Goal: Book appointment/travel/reservation

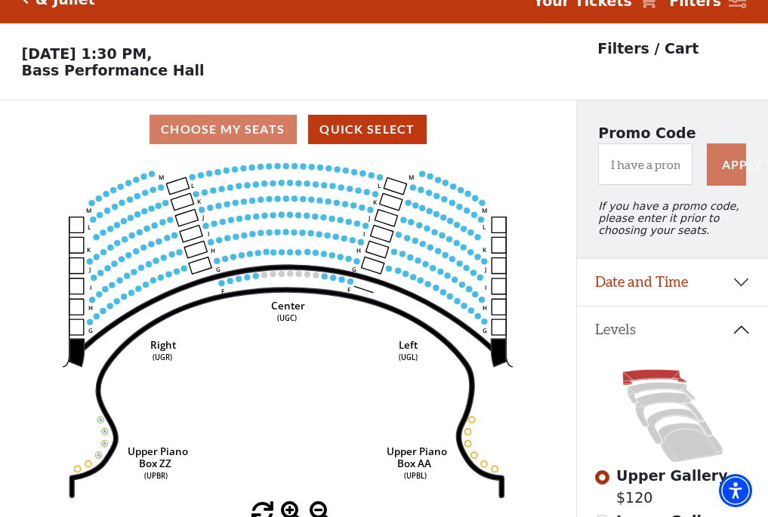
scroll to position [70, 0]
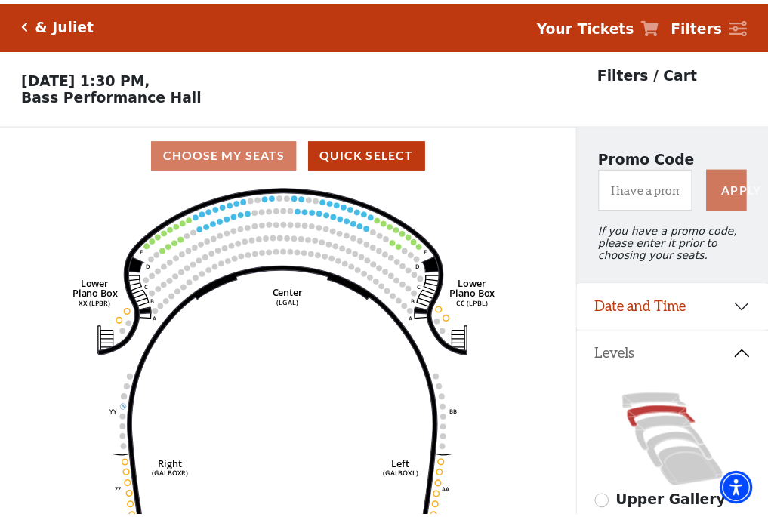
scroll to position [70, 0]
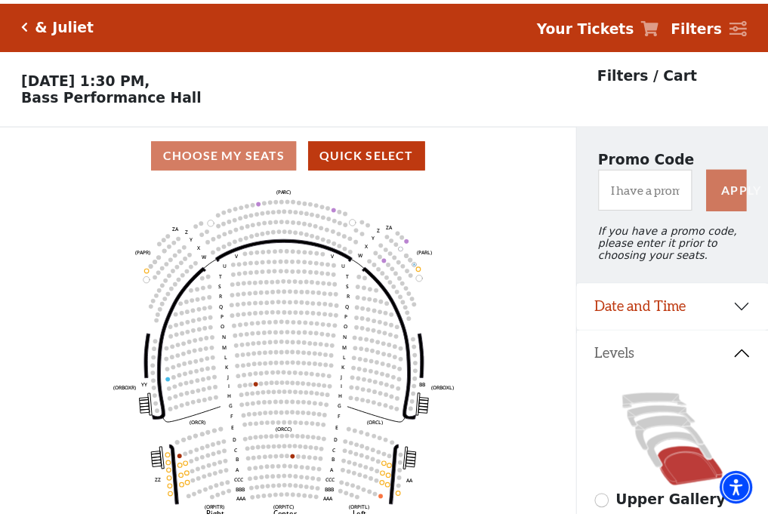
scroll to position [70, 0]
